Goal: Check status: Check status

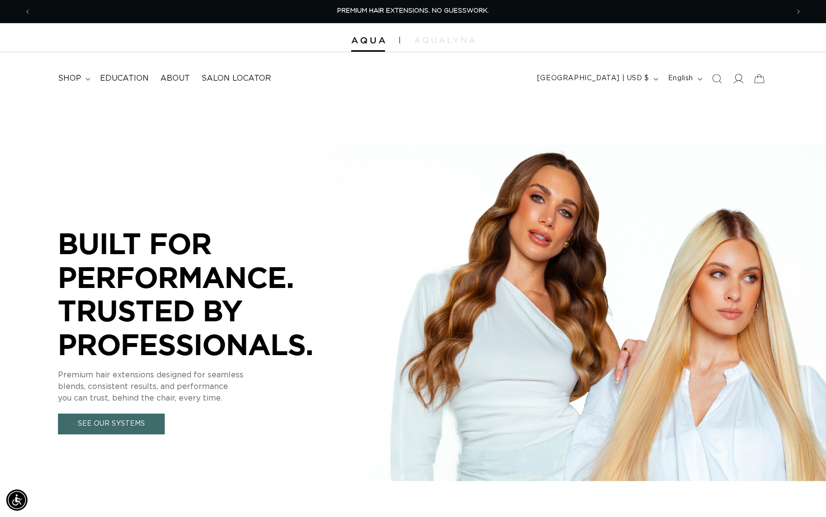
click at [737, 79] on icon at bounding box center [737, 78] width 10 height 10
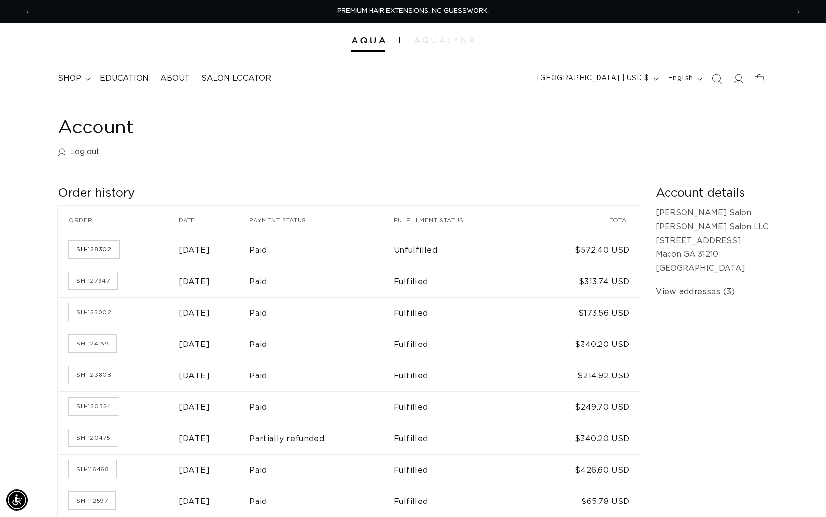
click at [82, 248] on link "SH-128302" at bounding box center [94, 248] width 50 height 17
click at [96, 280] on link "SH-127947" at bounding box center [93, 280] width 49 height 17
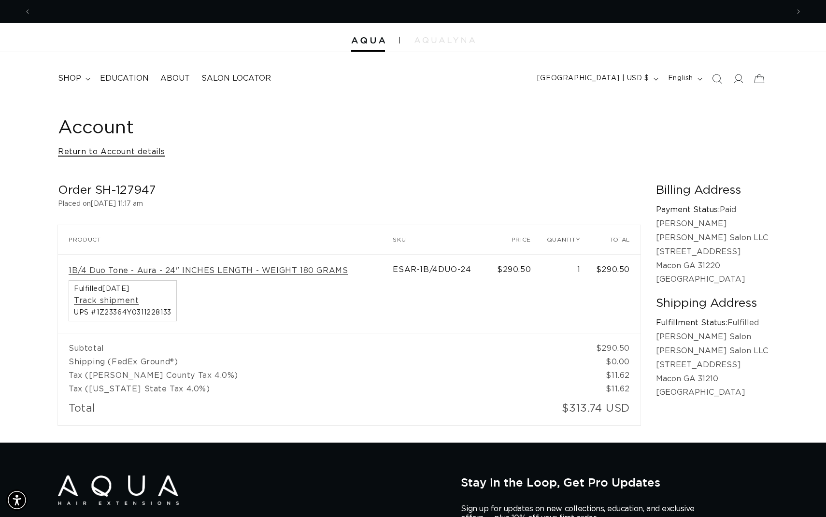
scroll to position [0, 757]
click at [111, 154] on link "Return to Account details" at bounding box center [111, 152] width 107 height 14
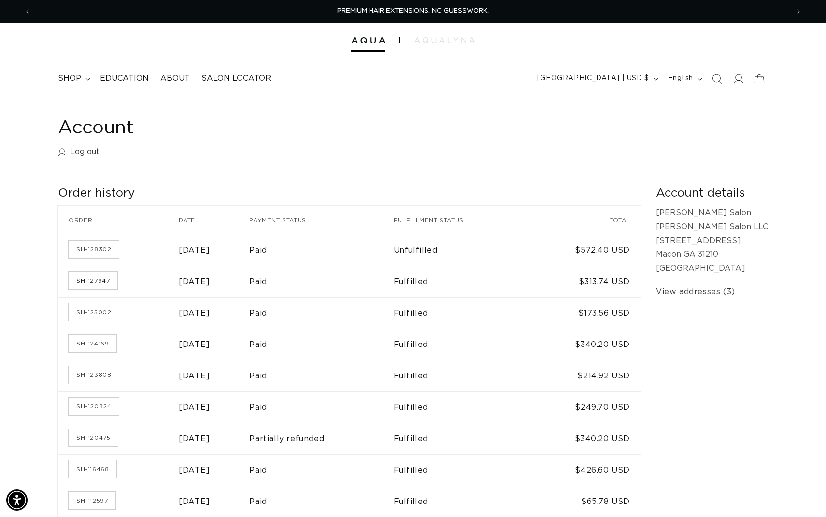
click at [85, 284] on link "SH-127947" at bounding box center [93, 280] width 49 height 17
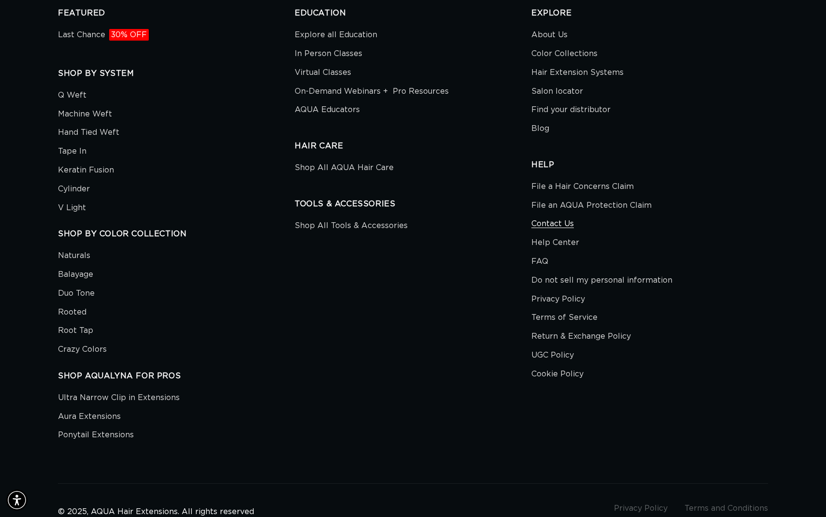
scroll to position [0, 1514]
click at [558, 225] on link "Contact Us" at bounding box center [552, 223] width 42 height 19
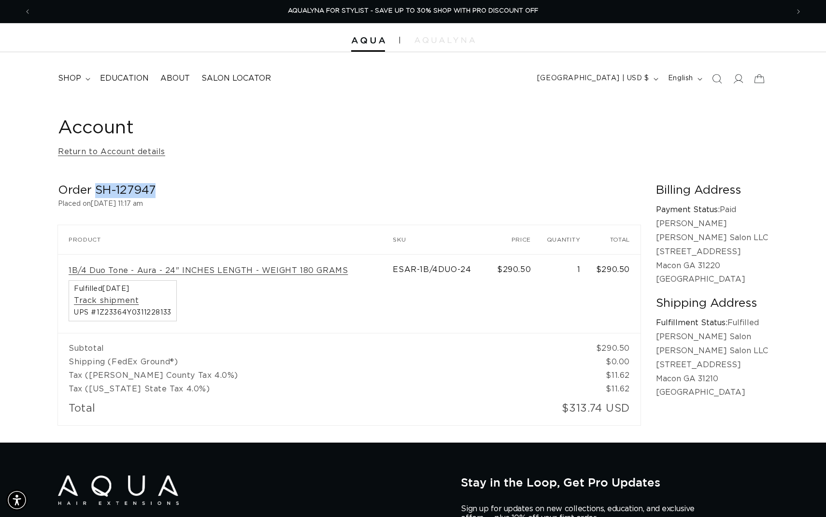
drag, startPoint x: 95, startPoint y: 189, endPoint x: 171, endPoint y: 190, distance: 75.8
click at [171, 190] on h2 "Order SH-127947" at bounding box center [349, 190] width 582 height 15
click at [173, 190] on h2 "Order SH-127947" at bounding box center [349, 190] width 582 height 15
drag, startPoint x: 58, startPoint y: 192, endPoint x: 218, endPoint y: 201, distance: 160.1
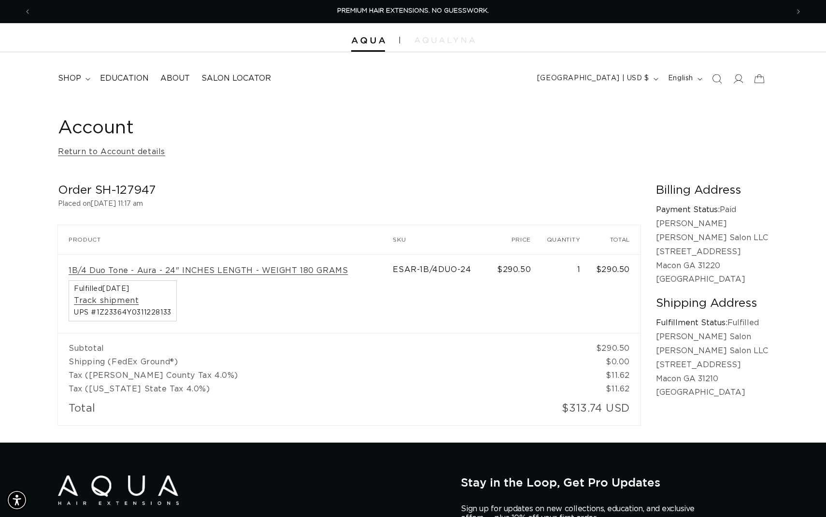
click at [218, 201] on div "Order SH-127947 Placed on August 29, 2025 at 11:17 am Order SH-127947 Product S…" at bounding box center [357, 304] width 598 height 242
copy div "Order SH-127947 Placed on August 29, 2025 at 11:17 am"
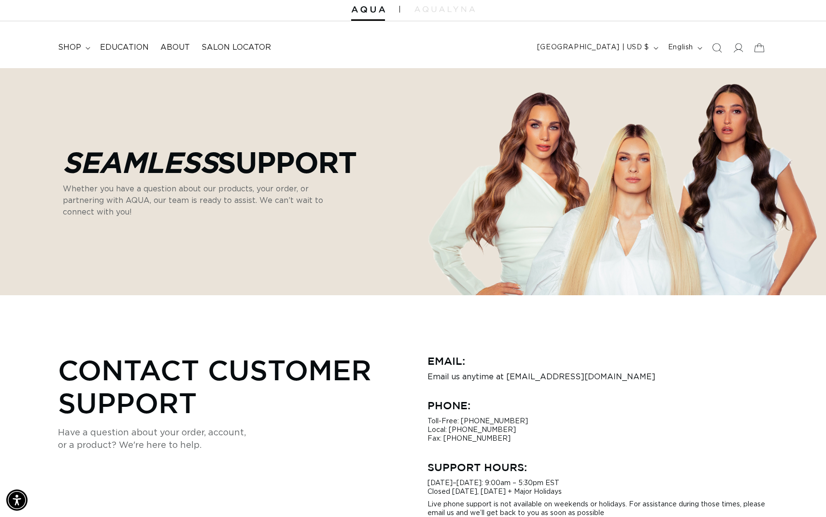
scroll to position [36, 0]
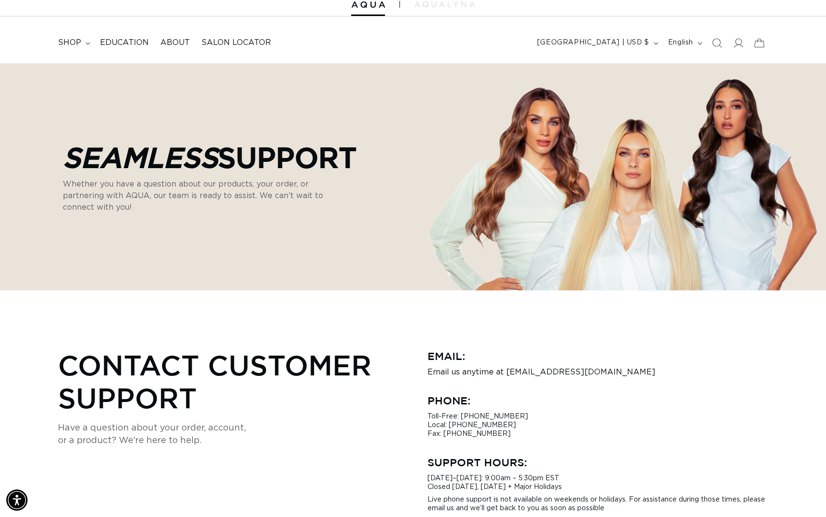
click at [526, 370] on p "Email us anytime at [EMAIL_ADDRESS][DOMAIN_NAME]" at bounding box center [597, 371] width 340 height 9
drag, startPoint x: 505, startPoint y: 373, endPoint x: 605, endPoint y: 377, distance: 100.5
click at [605, 377] on div "Email: Email us anytime at [EMAIL_ADDRESS][DOMAIN_NAME] Phone: Toll-Free: [PHON…" at bounding box center [597, 430] width 340 height 164
copy p "[EMAIL_ADDRESS][DOMAIN_NAME]"
